Goal: Task Accomplishment & Management: Manage account settings

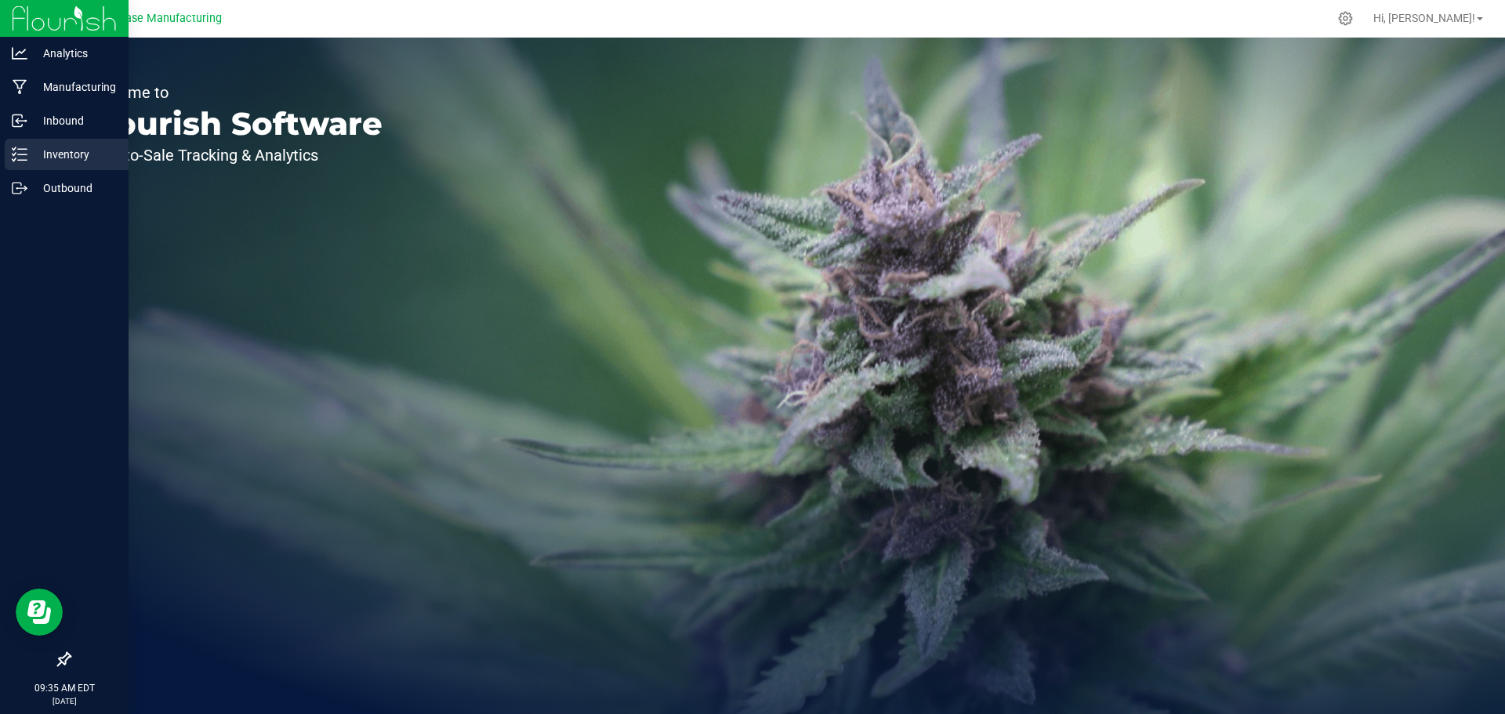
click at [63, 154] on p "Inventory" at bounding box center [74, 154] width 94 height 19
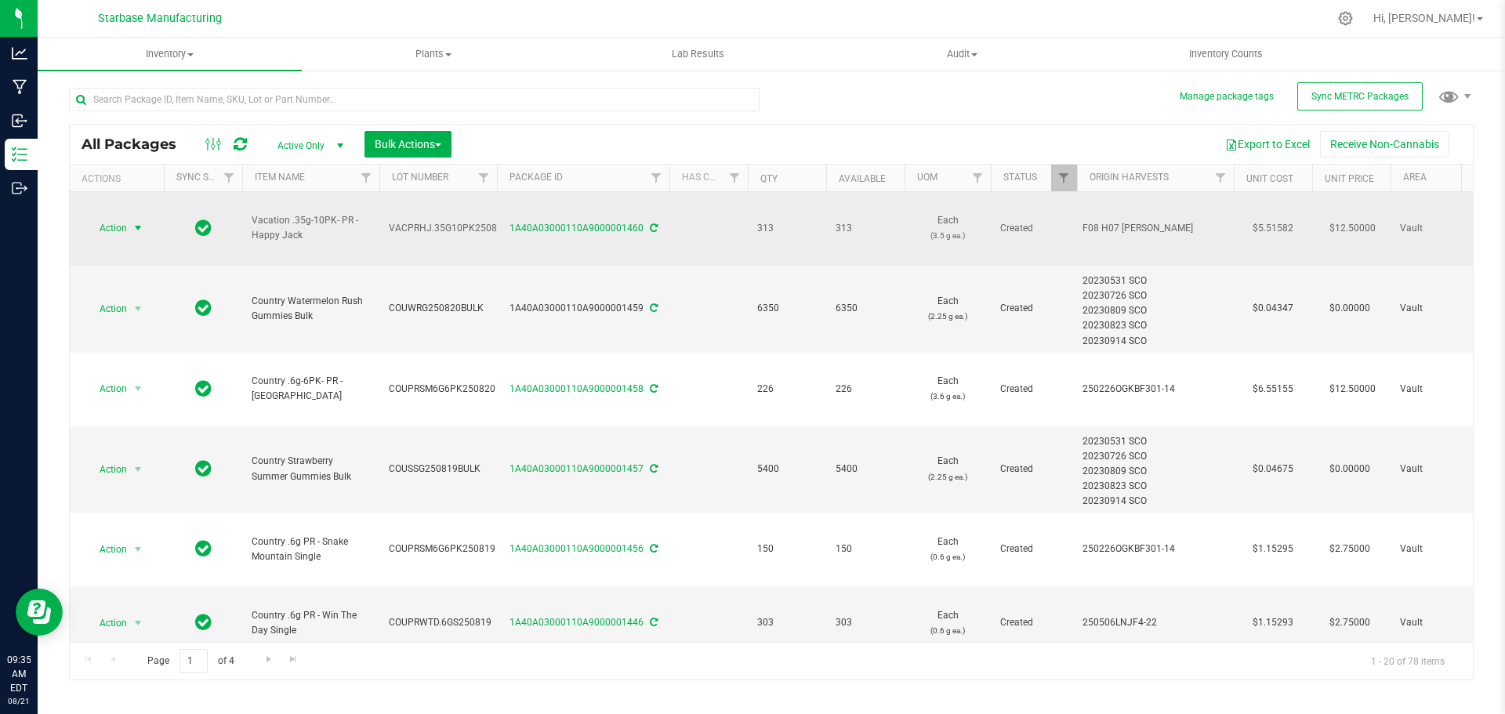
click at [140, 222] on span "select" at bounding box center [138, 228] width 13 height 13
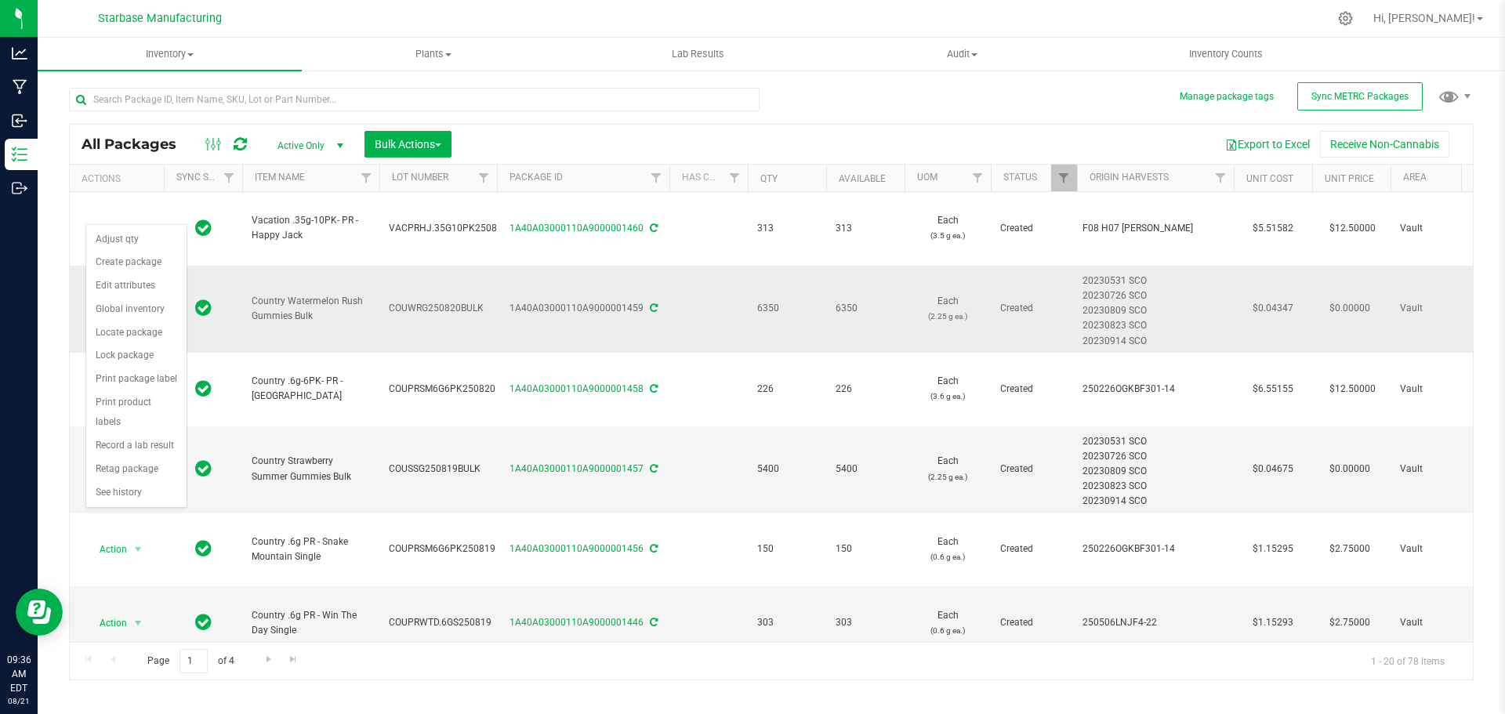
click at [306, 318] on td "Country Watermelon Rush Gummies Bulk" at bounding box center [310, 309] width 137 height 87
click at [139, 303] on span "select" at bounding box center [138, 309] width 13 height 13
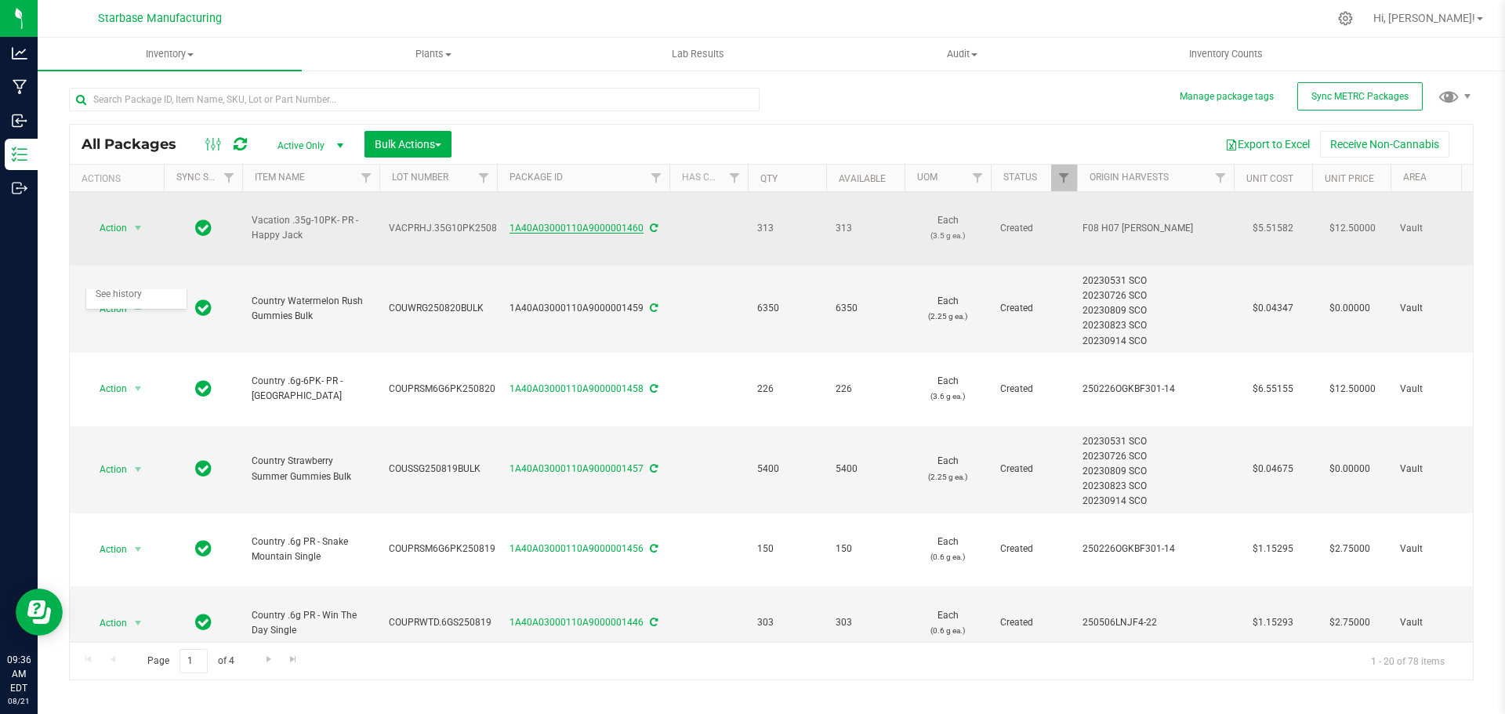
click at [622, 223] on link "1A40A03000110A9000001460" at bounding box center [577, 228] width 134 height 11
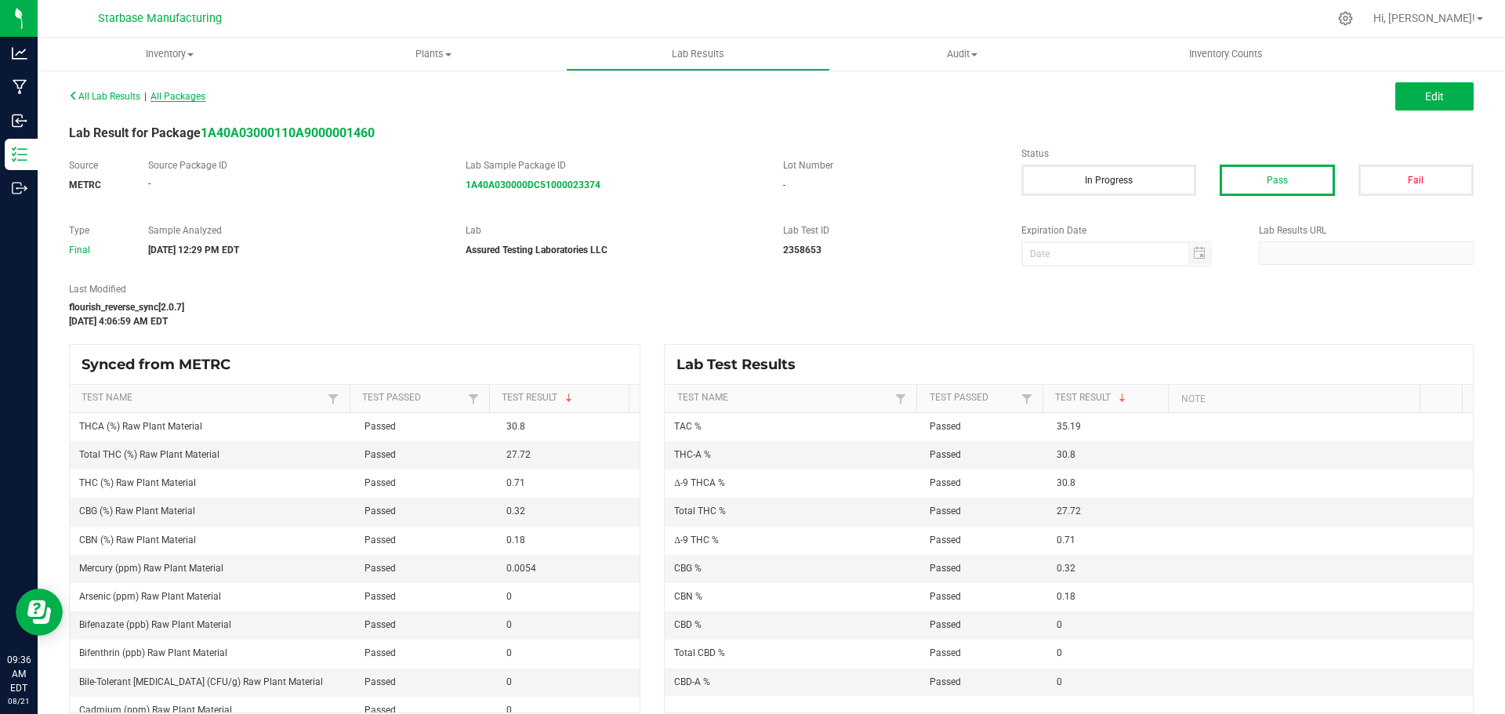
click at [187, 100] on span "All Packages" at bounding box center [178, 96] width 55 height 11
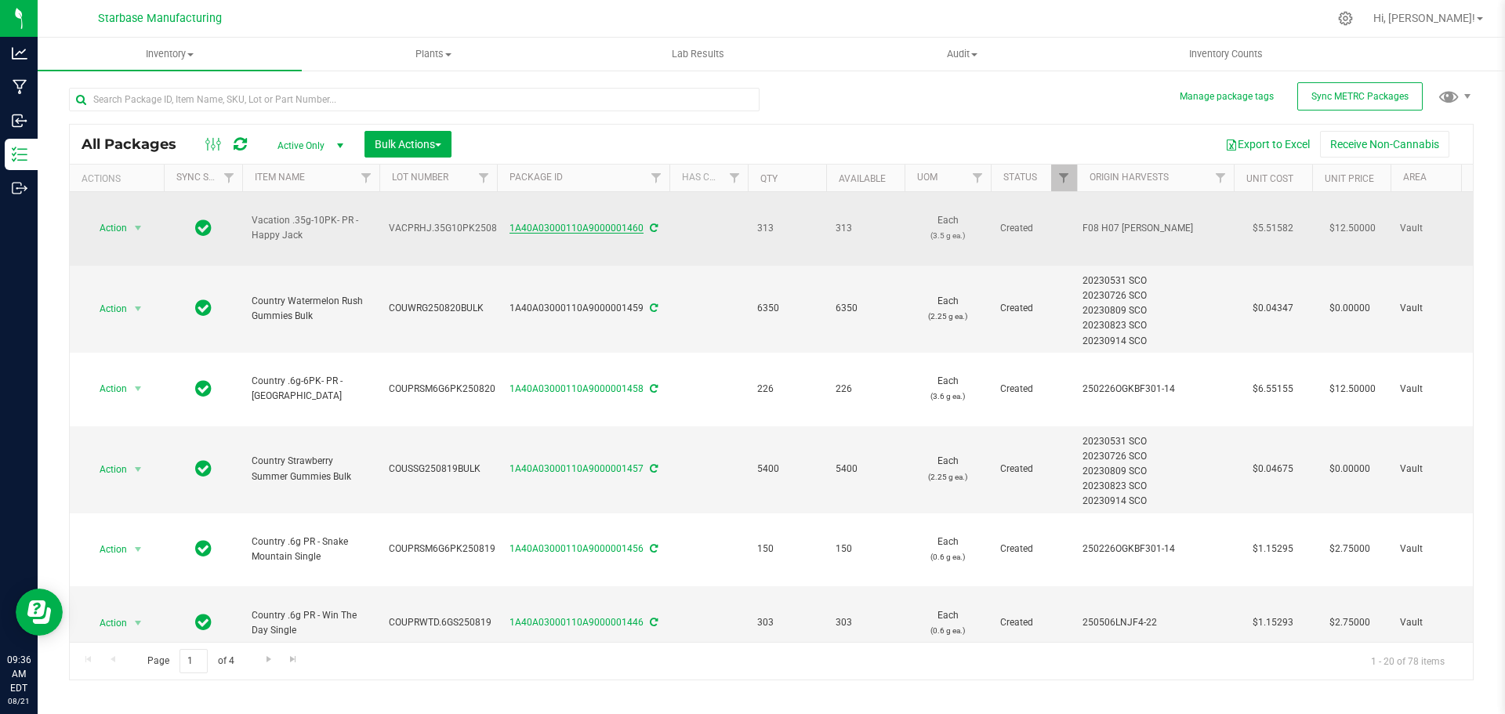
click at [579, 223] on link "1A40A03000110A9000001460" at bounding box center [577, 228] width 134 height 11
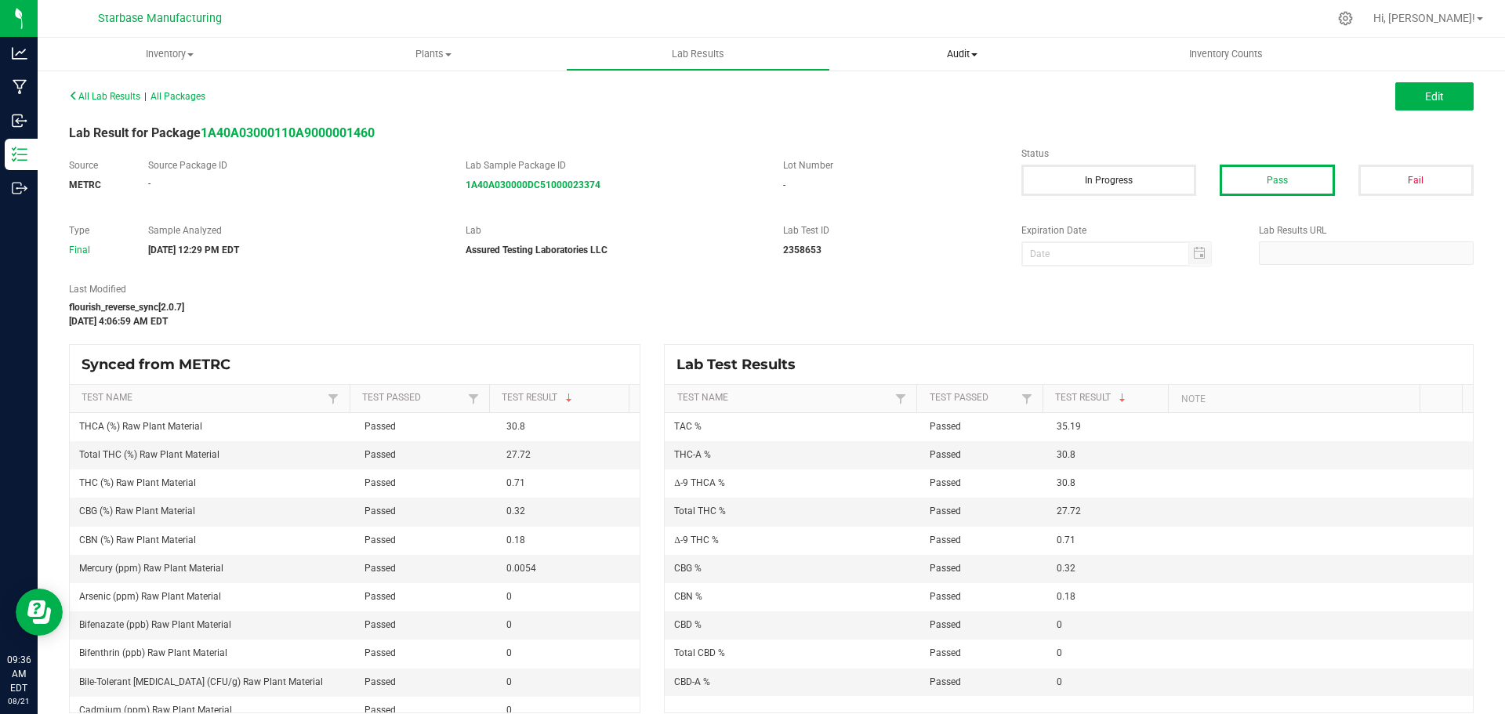
click at [958, 53] on span "Audit" at bounding box center [962, 54] width 263 height 14
click at [179, 57] on span "Inventory" at bounding box center [169, 54] width 263 height 14
click at [810, 100] on div "Edit" at bounding box center [1128, 96] width 714 height 28
click at [1236, 60] on span "Inventory Counts" at bounding box center [1226, 54] width 116 height 14
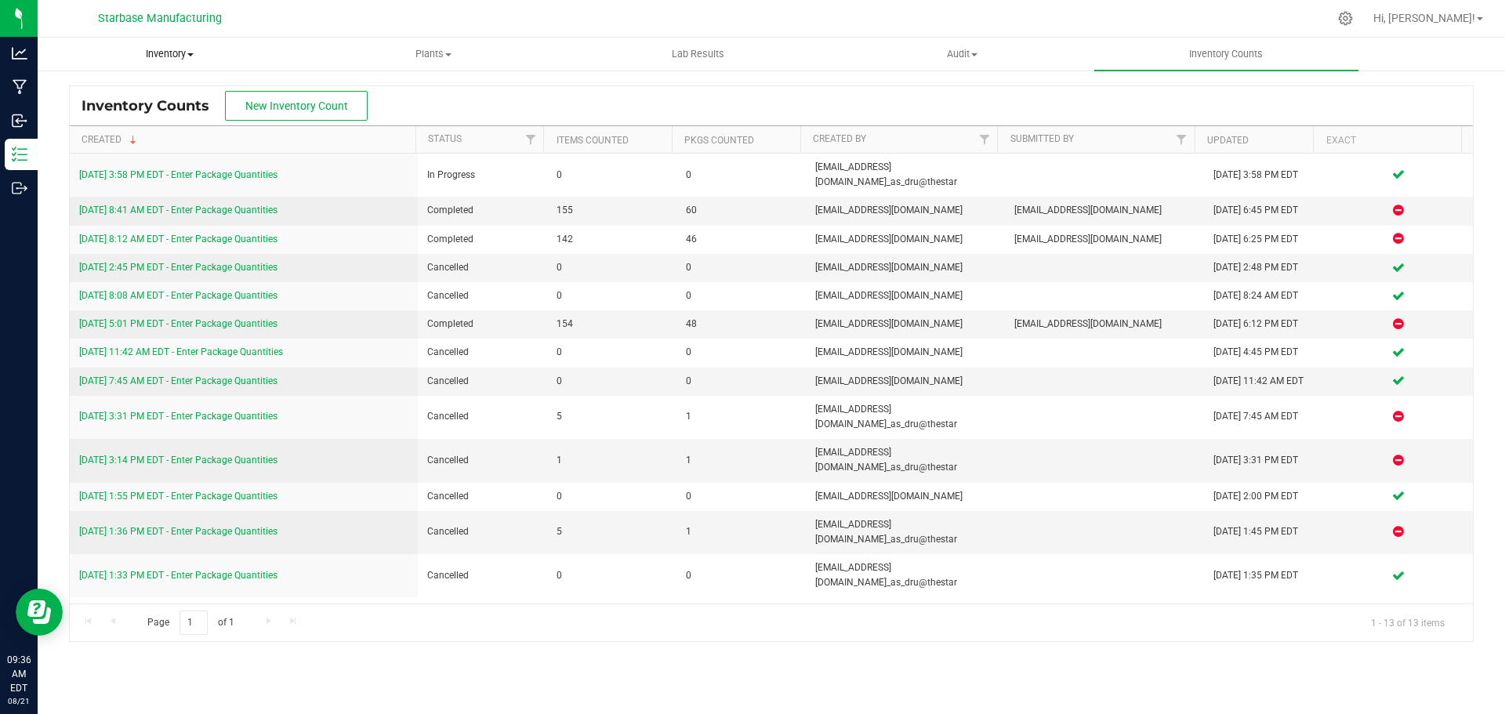
click at [160, 53] on span "Inventory" at bounding box center [169, 54] width 263 height 14
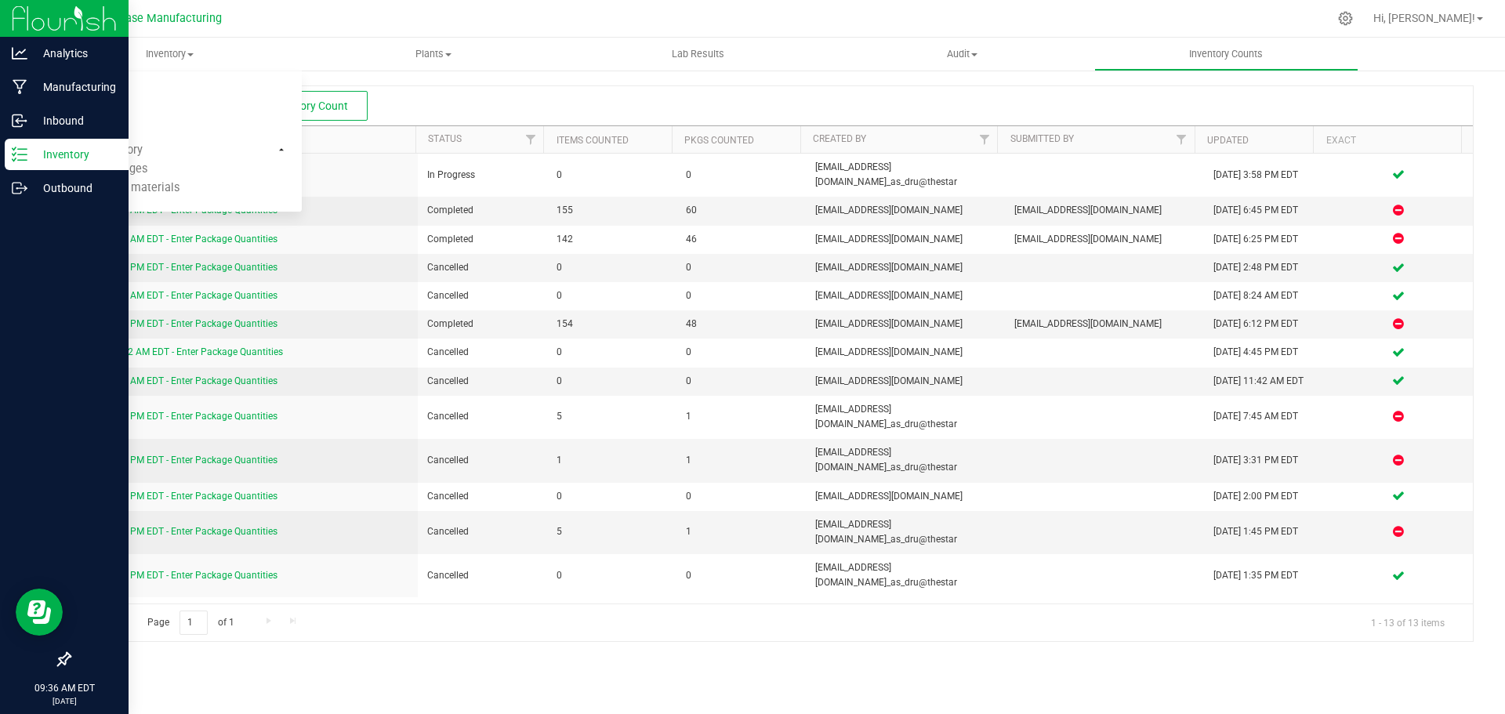
click at [53, 158] on p "Inventory" at bounding box center [74, 154] width 94 height 19
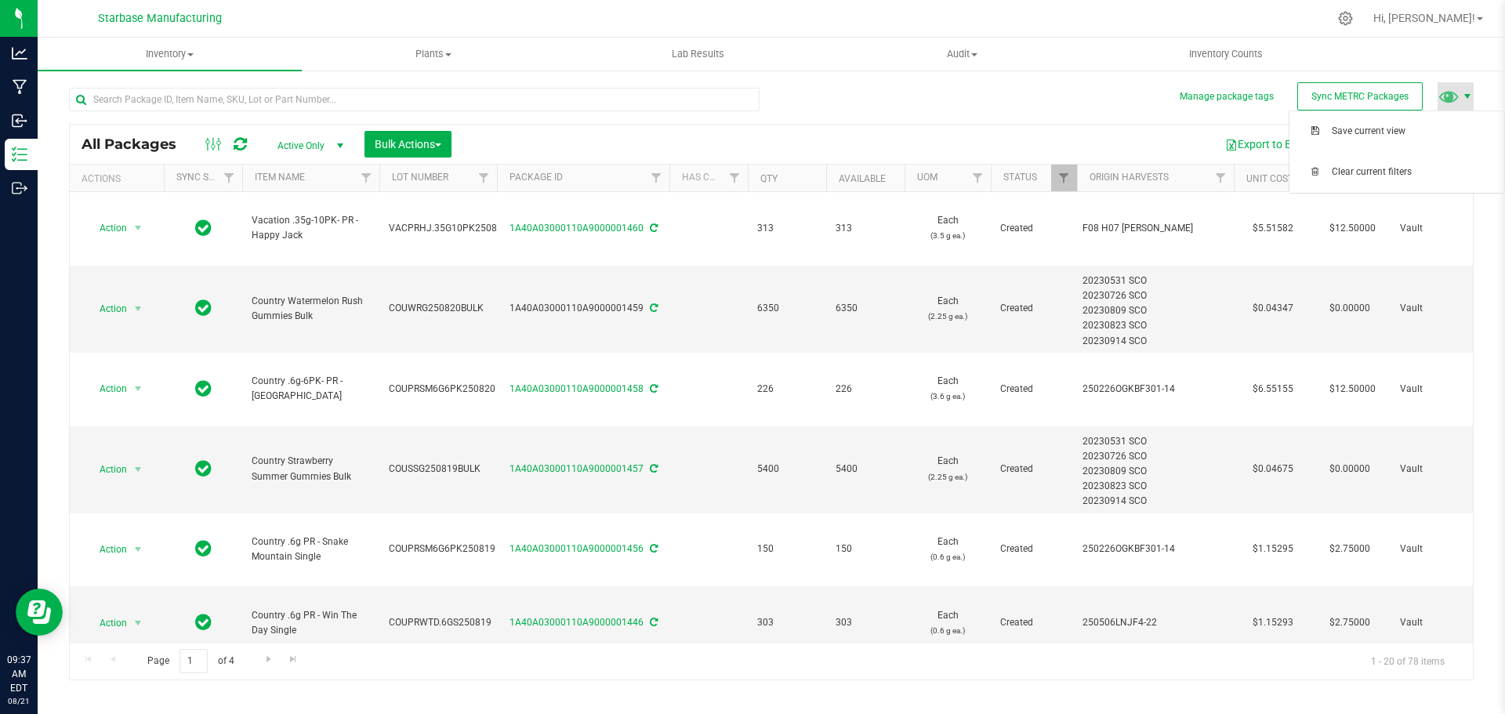
click at [1472, 91] on span at bounding box center [1467, 96] width 13 height 13
click at [778, 111] on div "All Packages Active Only Active Only Lab Samples Locked All External Internal B…" at bounding box center [771, 377] width 1405 height 608
click at [678, 45] on uib-tab-heading "Lab Results" at bounding box center [698, 53] width 263 height 31
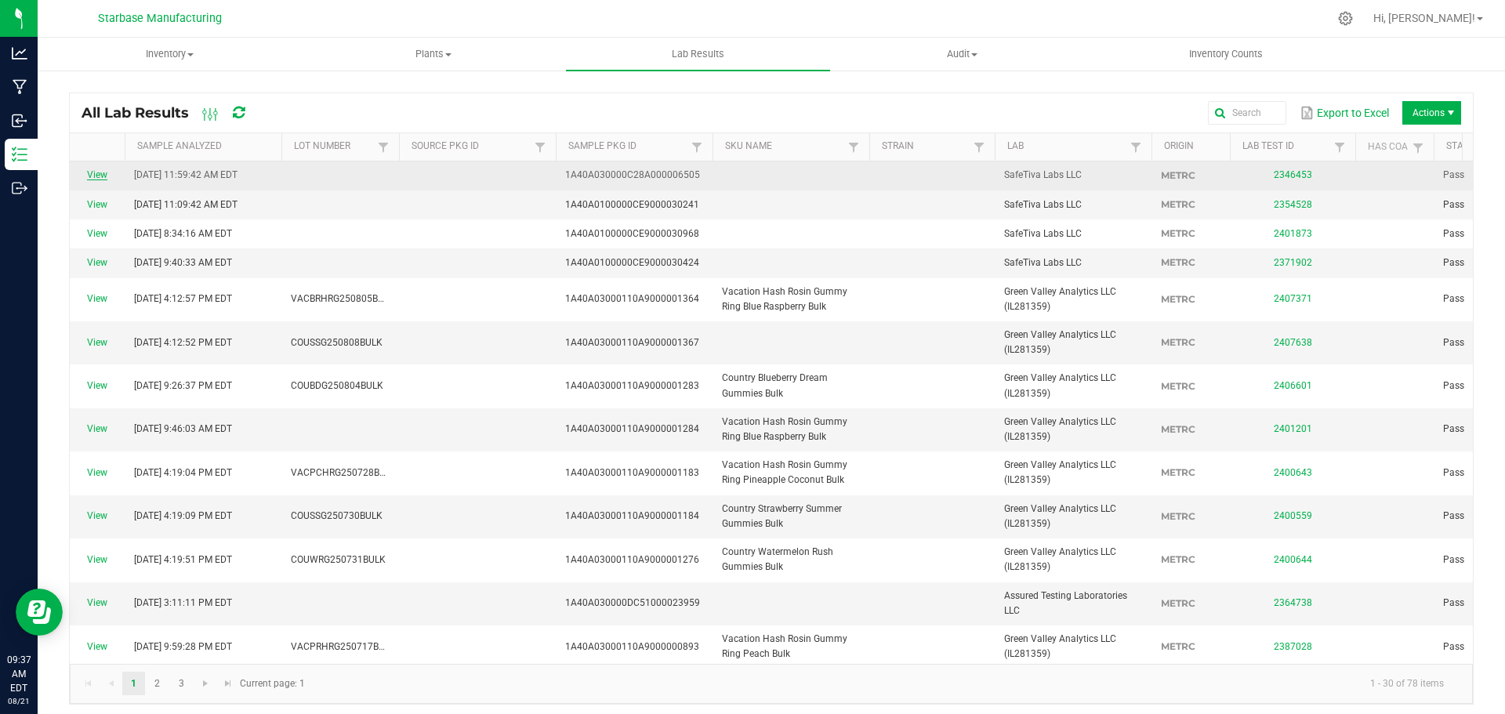
click at [98, 174] on link "View" at bounding box center [97, 174] width 20 height 11
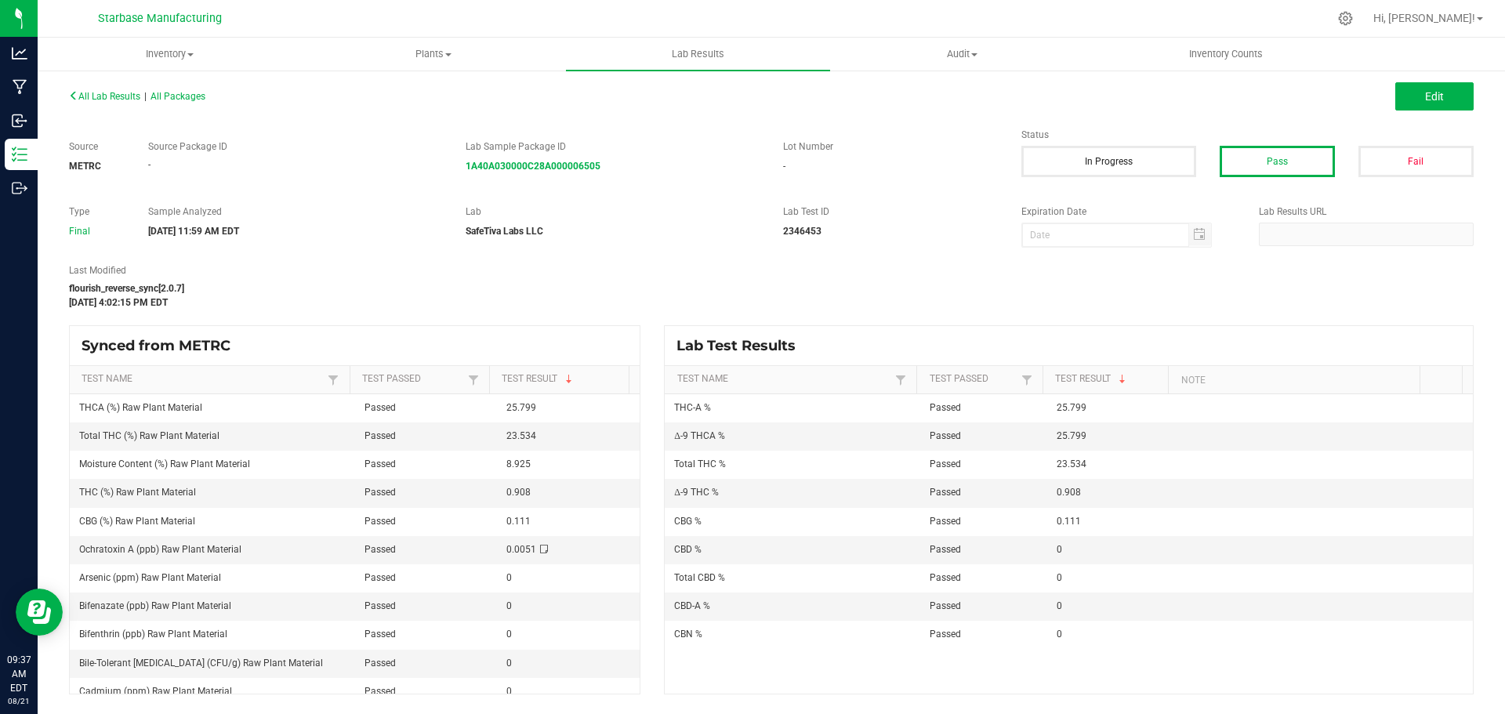
click at [691, 292] on div "flourish_reverse_sync[2.0.7]" at bounding box center [533, 288] width 929 height 14
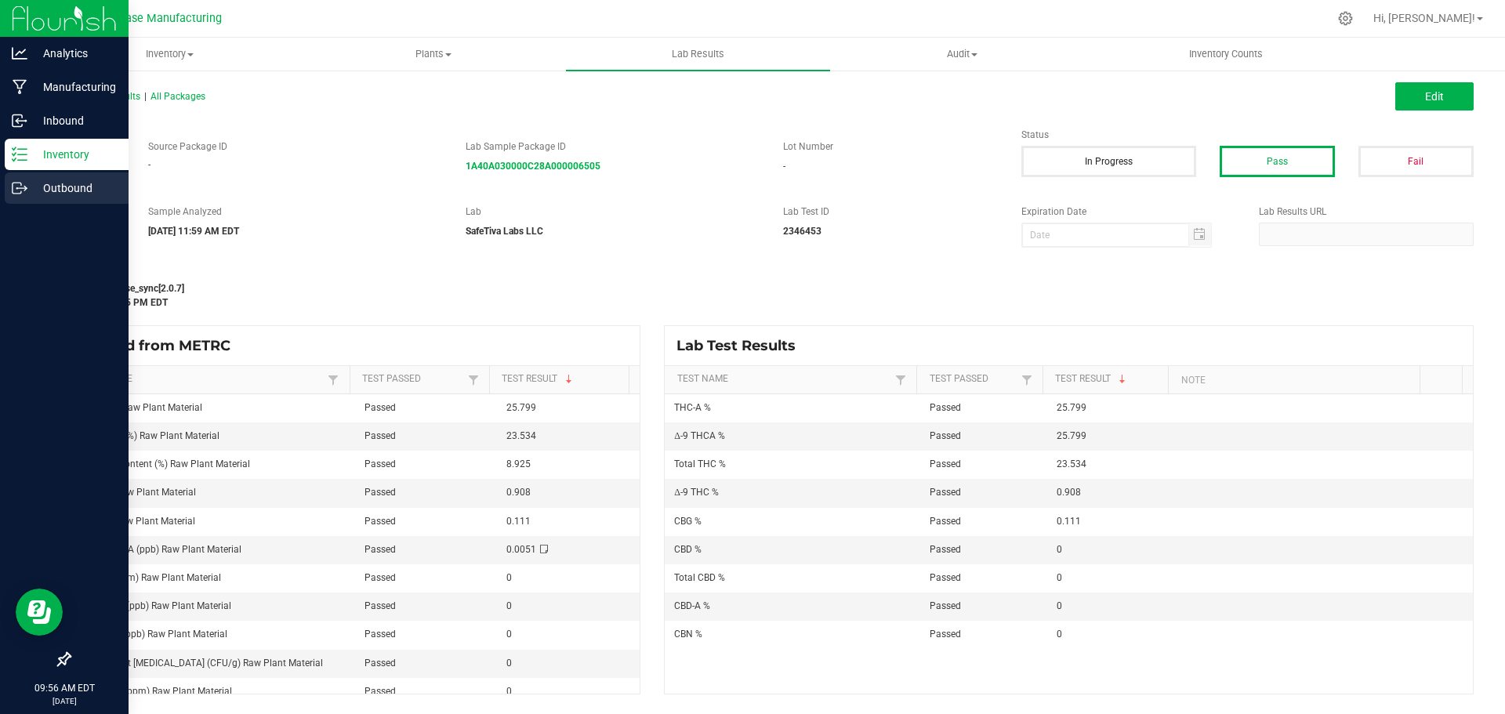
click at [59, 194] on p "Outbound" at bounding box center [74, 188] width 94 height 19
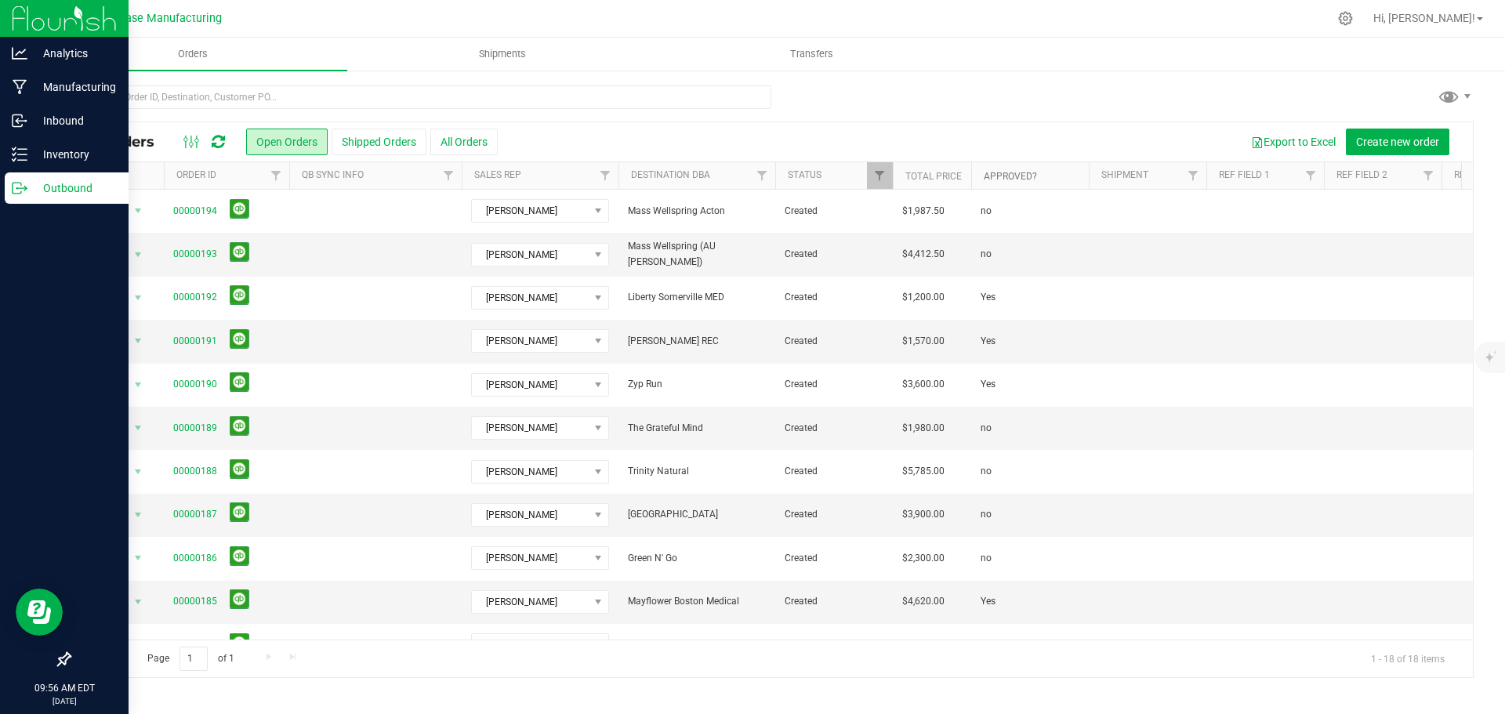
click at [1016, 180] on link "Approved?" at bounding box center [1010, 176] width 53 height 11
click at [1016, 180] on link "Approved?" at bounding box center [1019, 175] width 71 height 11
click at [1043, 176] on span at bounding box center [1049, 176] width 13 height 13
click at [1050, 178] on th "Approved?" at bounding box center [1030, 175] width 118 height 27
click at [1022, 71] on div "All Orders Open Orders Shipped Orders All Orders Export to Excel Create new ord…" at bounding box center [772, 381] width 1468 height 625
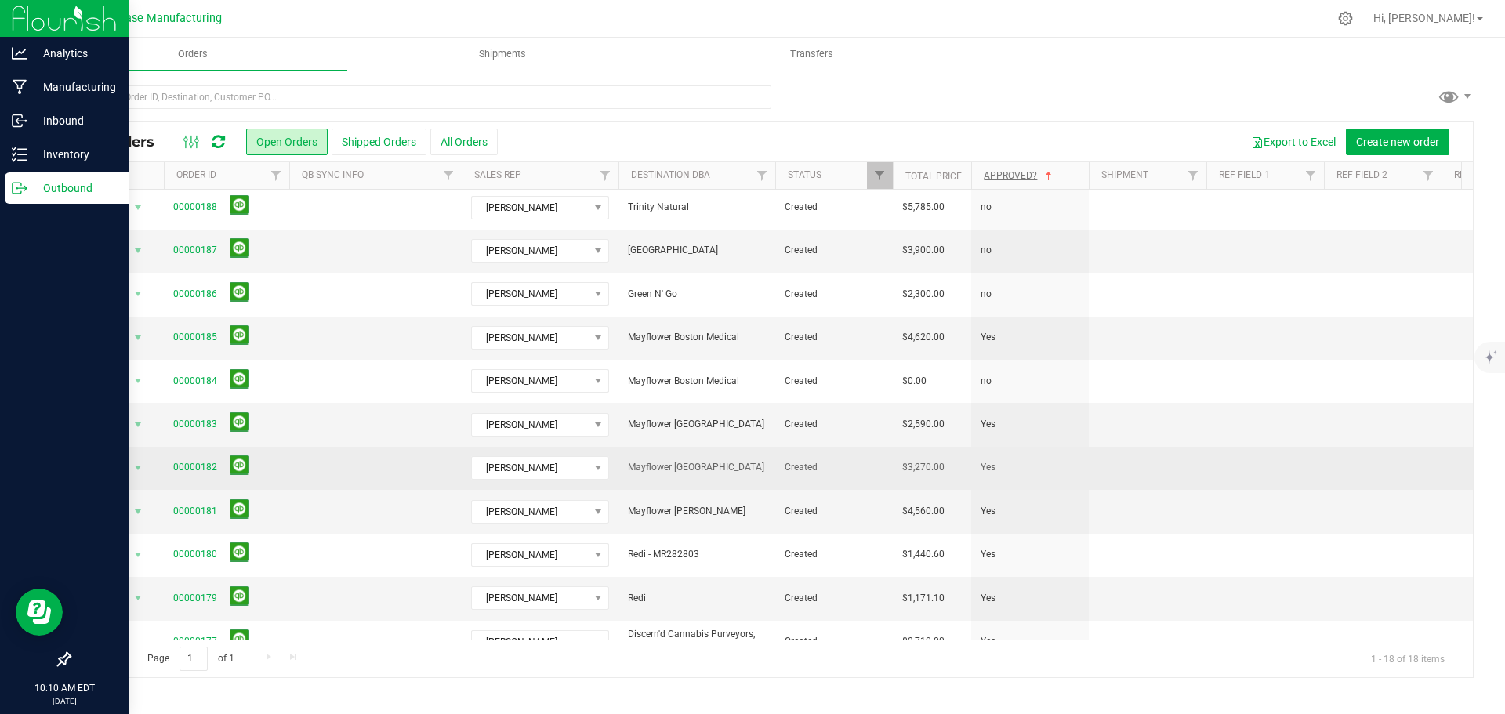
scroll to position [343, 0]
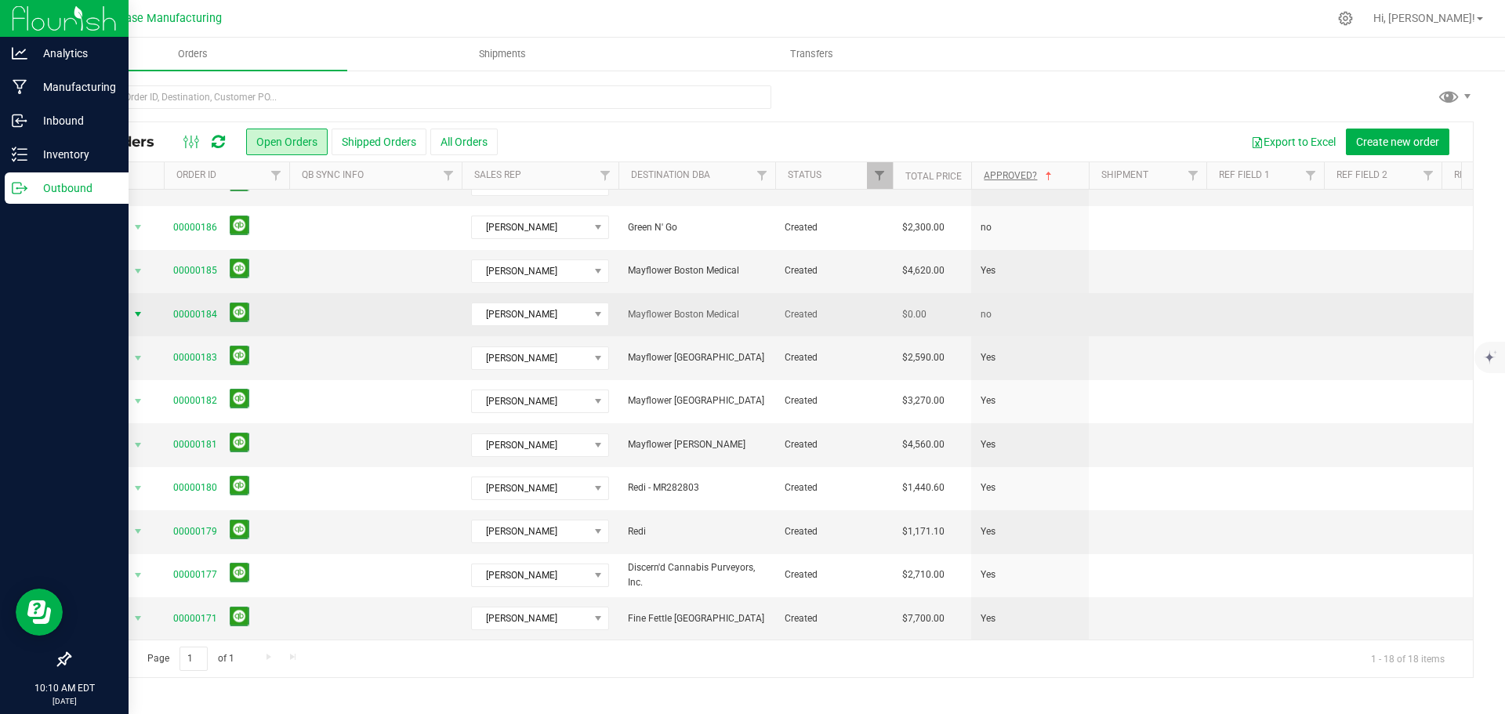
click at [142, 308] on span "select" at bounding box center [138, 314] width 13 height 13
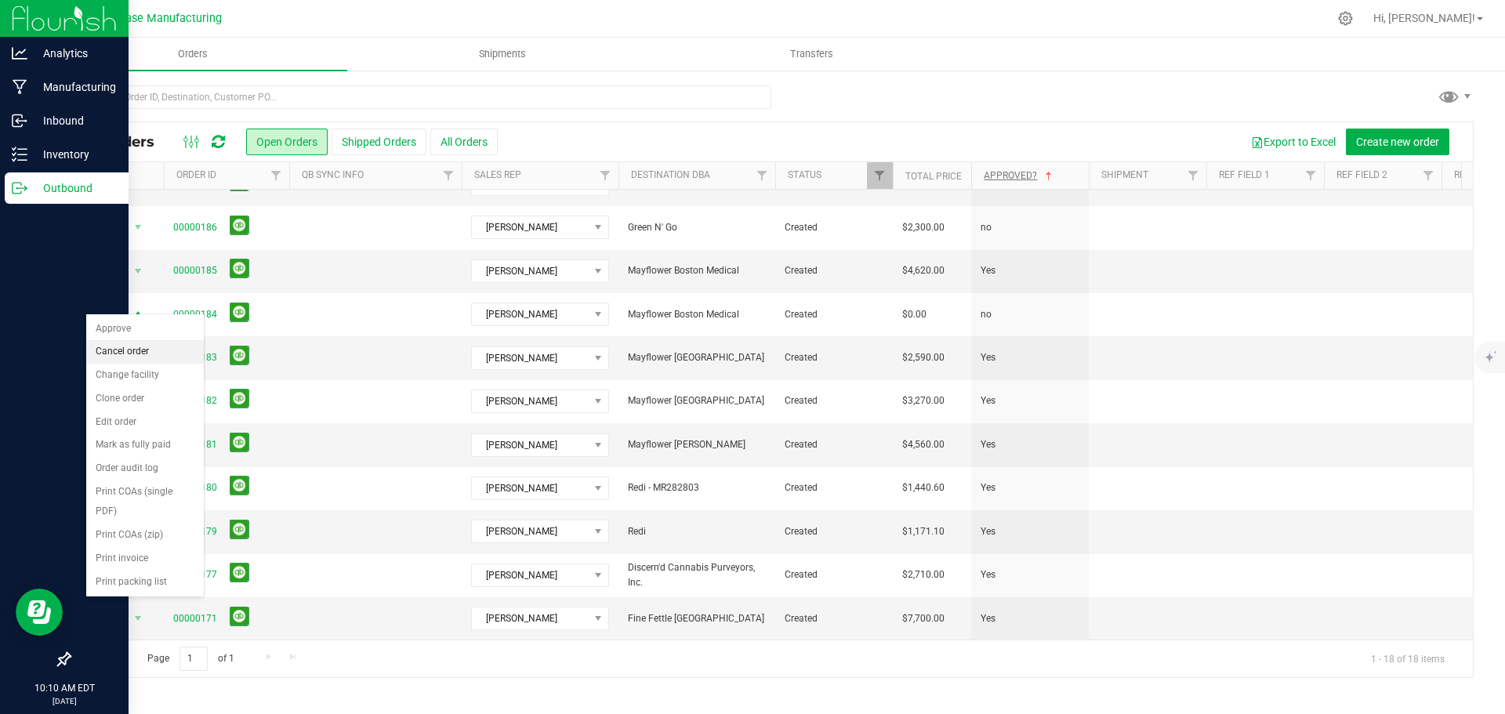
click at [136, 350] on li "Cancel order" at bounding box center [145, 352] width 118 height 24
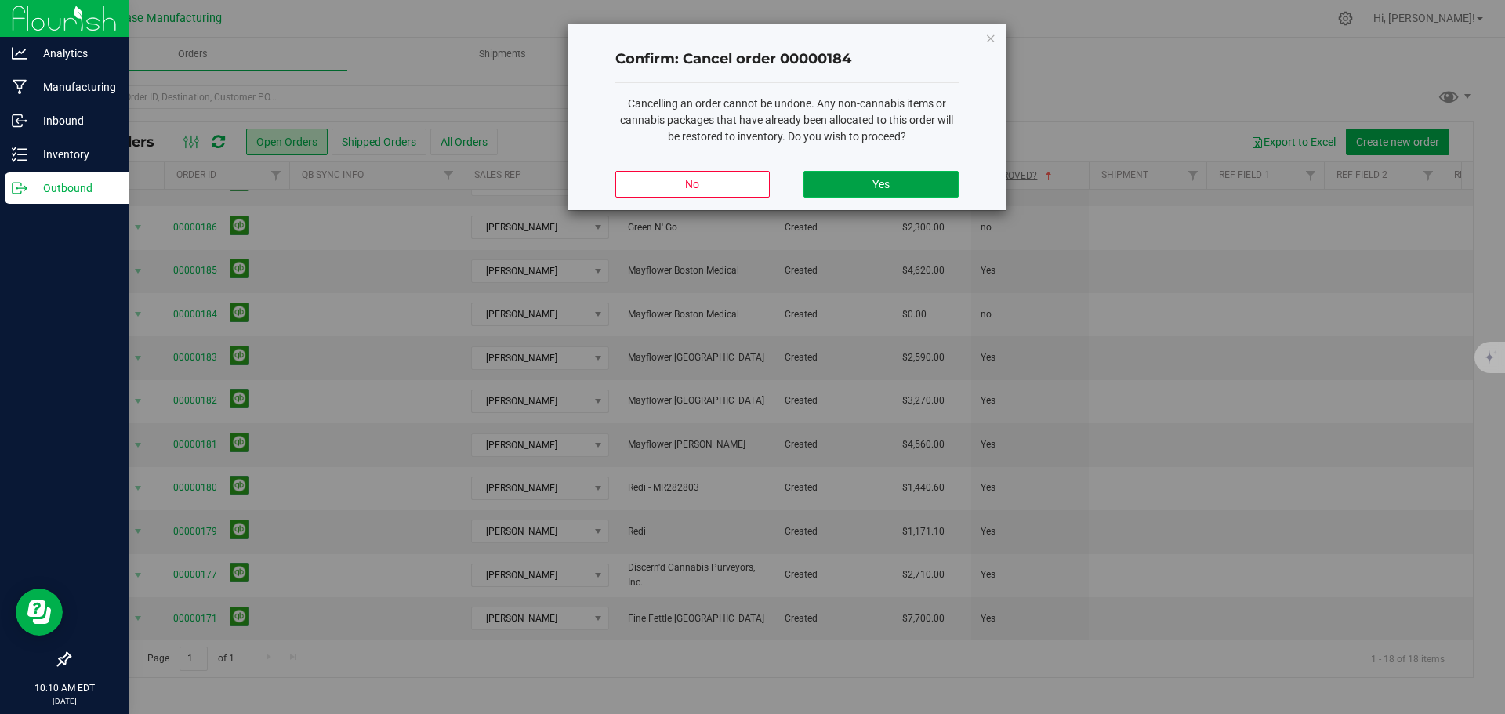
click at [873, 180] on span "Yes" at bounding box center [881, 184] width 17 height 13
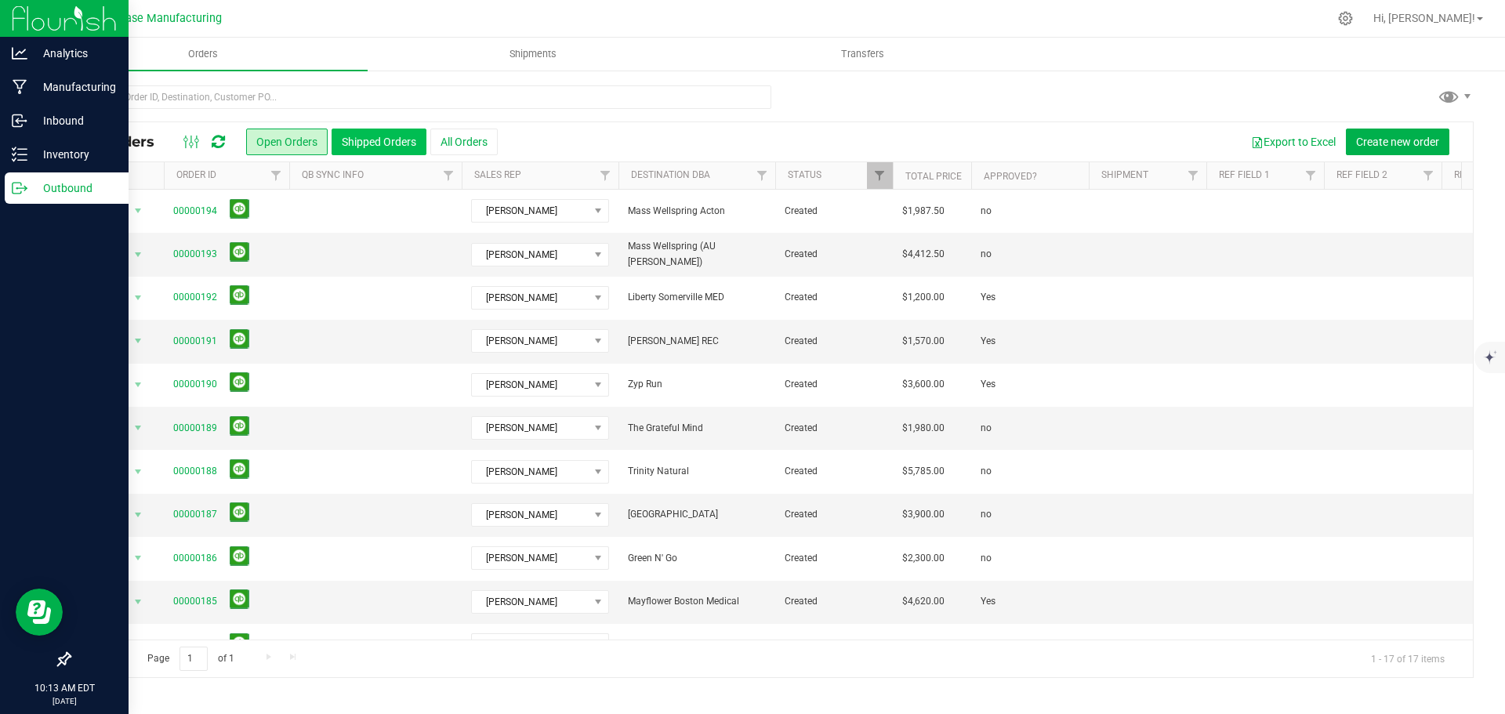
click at [343, 144] on button "Shipped Orders" at bounding box center [379, 142] width 95 height 27
